Goal: Transaction & Acquisition: Book appointment/travel/reservation

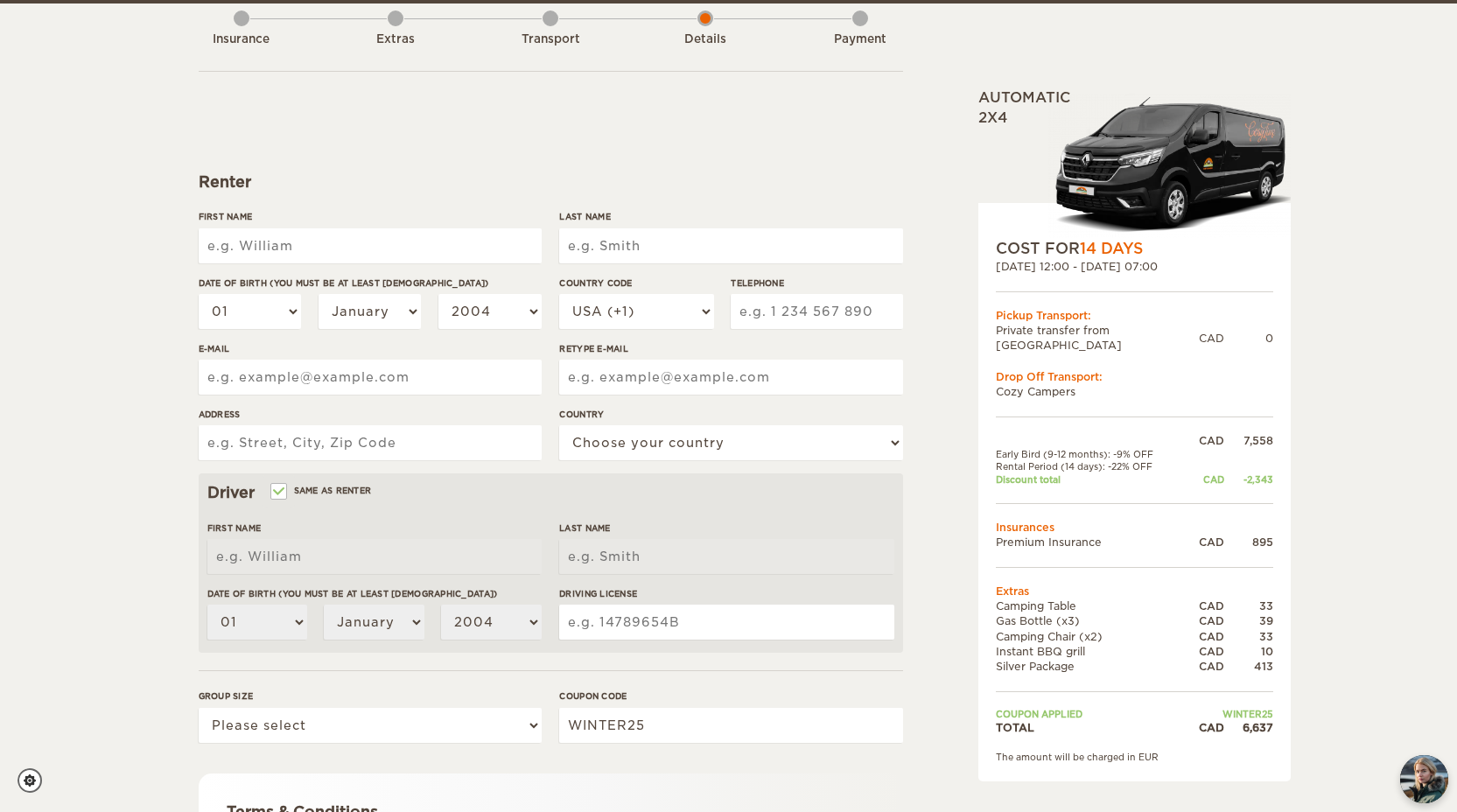
scroll to position [105, 0]
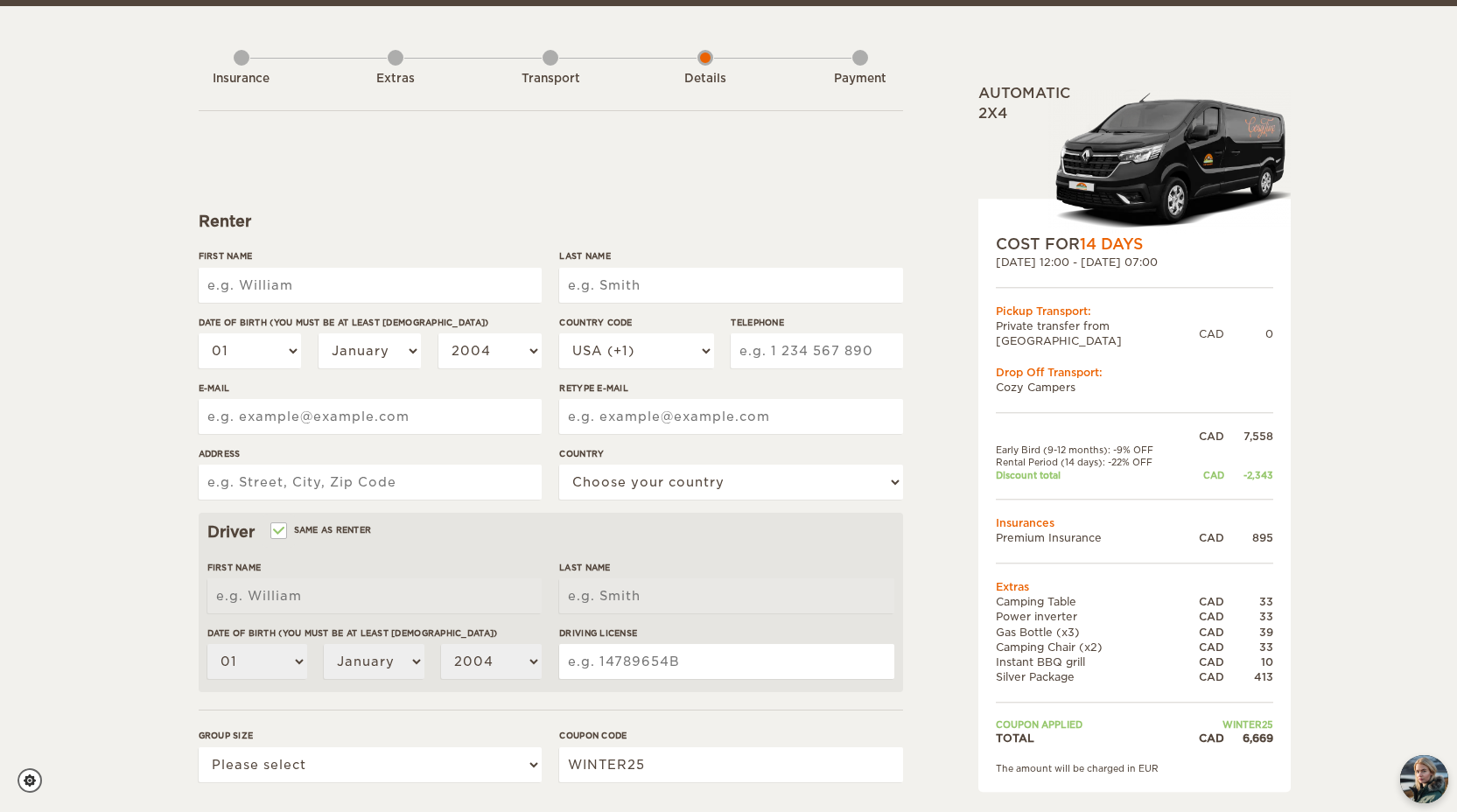
scroll to position [63, 0]
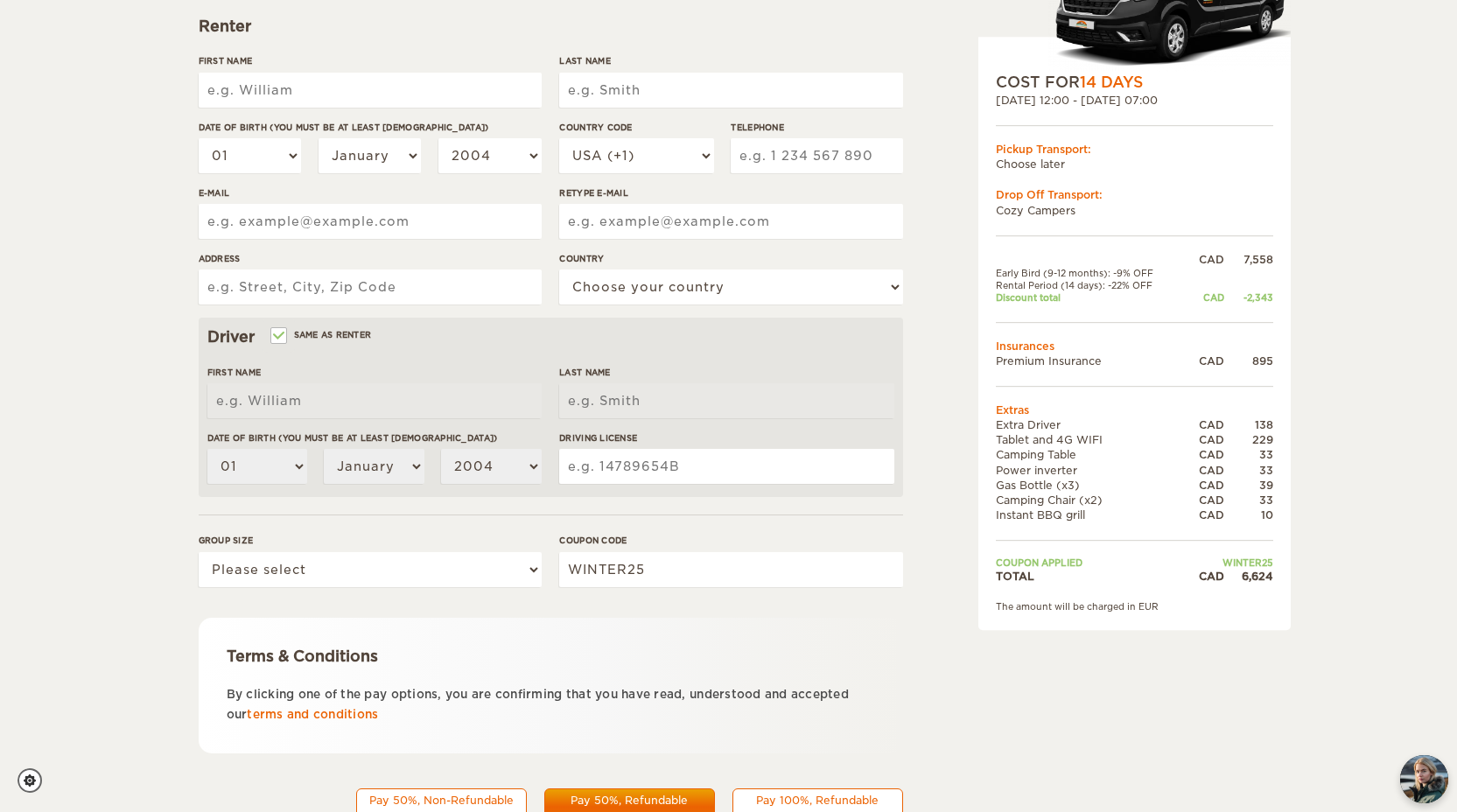
scroll to position [326, 0]
